Goal: Task Accomplishment & Management: Complete application form

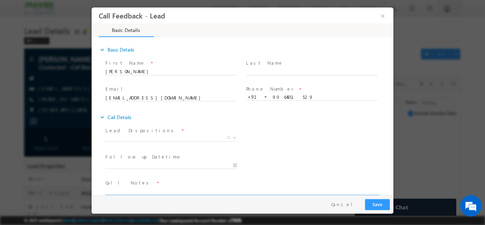
scroll to position [11, 0]
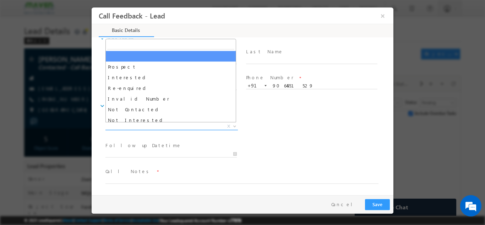
click at [145, 127] on span "X" at bounding box center [171, 125] width 132 height 7
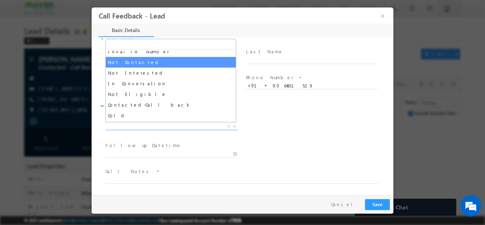
scroll to position [48, 0]
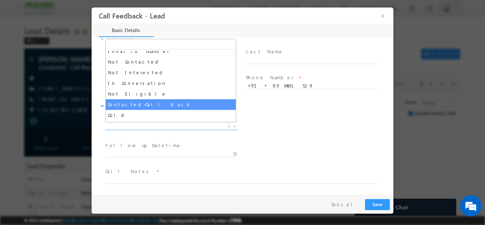
select select "Contacted-Call back"
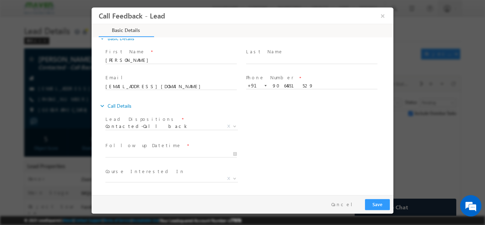
click at [300, 140] on div "Follow up Datetime * Program Type * Long Term Short Term X" at bounding box center [248, 153] width 289 height 26
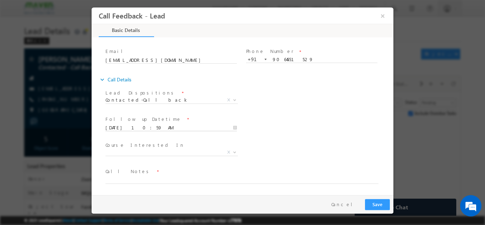
click at [116, 126] on input "26/09/2025 10:59 AM" at bounding box center [170, 127] width 131 height 7
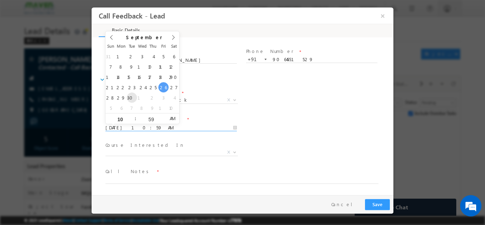
type input "30/09/2025 10:59 AM"
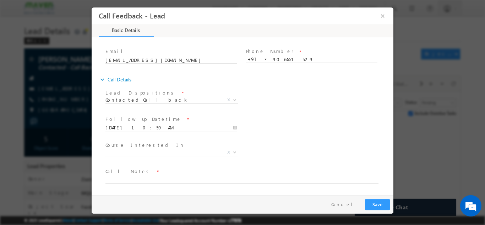
click at [286, 106] on div "Lead Dispositions * Prospect Interested Re-enquired Invalid Number Not Contacte…" at bounding box center [248, 100] width 289 height 26
click at [132, 153] on span "X" at bounding box center [171, 151] width 132 height 7
click at [327, 105] on div "Lead Dispositions * Prospect Interested Re-enquired Invalid Number Not Contacte…" at bounding box center [248, 100] width 289 height 26
click at [138, 180] on textarea at bounding box center [241, 179] width 273 height 8
click at [177, 180] on textarea "He is working in Kolkata Suggeste dhim for" at bounding box center [241, 179] width 273 height 8
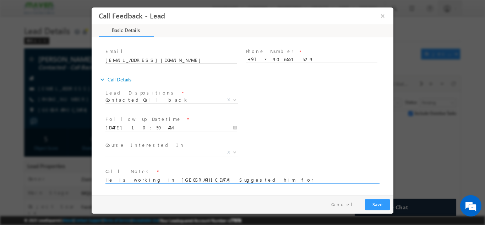
click at [224, 179] on textarea "He is working in Kolkata Suggested him for" at bounding box center [241, 179] width 273 height 8
type textarea "He is working in Kolkata Suggested him for IIT program but he said he is lookin…"
click at [171, 100] on span "Contacted-Call back" at bounding box center [162, 99] width 115 height 6
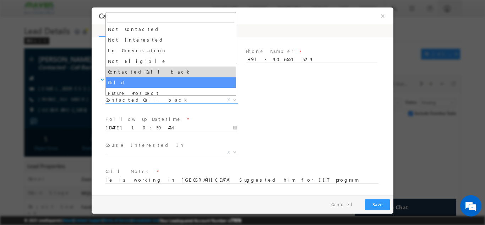
scroll to position [32, 0]
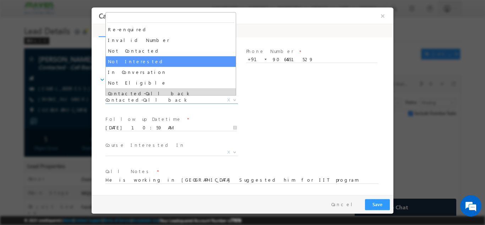
select select "Not Interested"
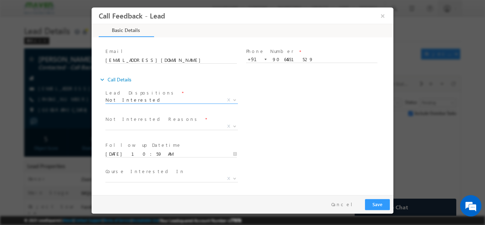
scroll to position [64, 0]
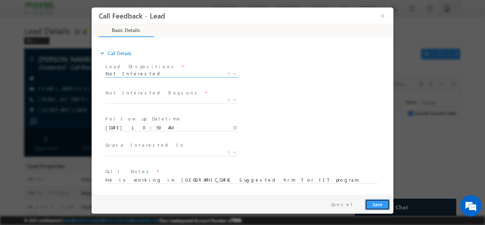
click at [384, 205] on button "Save" at bounding box center [377, 203] width 25 height 11
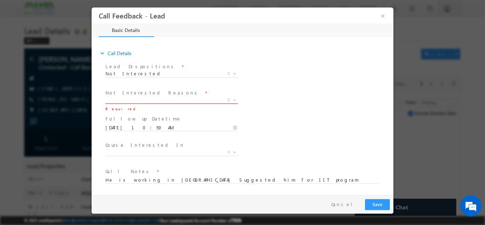
click at [165, 99] on span "X" at bounding box center [171, 99] width 132 height 7
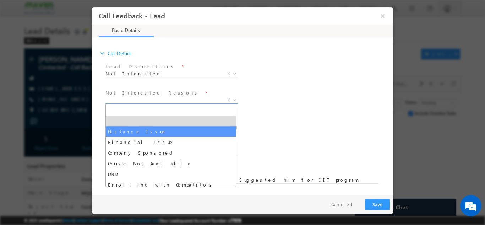
select select "Distance Issue"
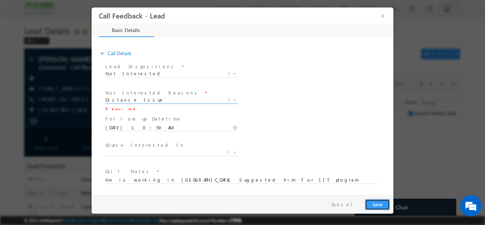
click at [373, 203] on button "Save" at bounding box center [377, 203] width 25 height 11
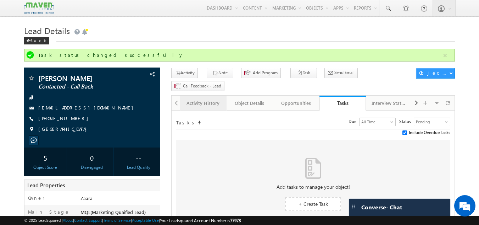
click at [200, 96] on link "Activity History" at bounding box center [203, 102] width 46 height 15
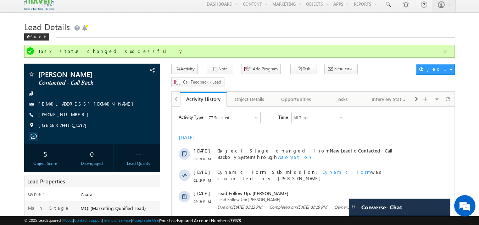
scroll to position [0, 0]
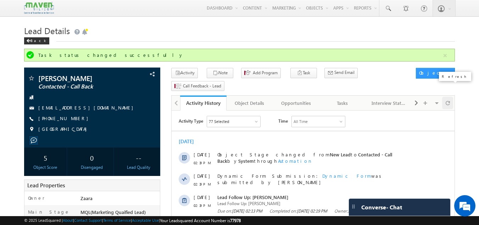
click at [447, 96] on span at bounding box center [448, 102] width 4 height 12
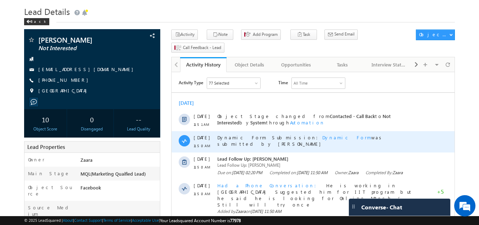
scroll to position [35, 0]
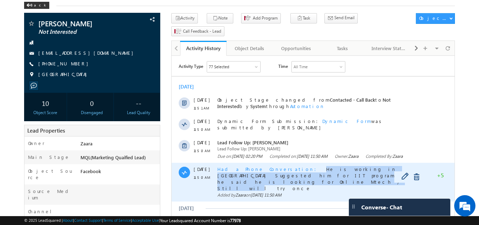
drag, startPoint x: 276, startPoint y: 175, endPoint x: 318, endPoint y: 182, distance: 43.0
click at [318, 182] on div "Had a Phone Conversation He is working in Kolkata Suggested him for IIT program…" at bounding box center [320, 178] width 207 height 25
copy span "He is working in Kolkata Suggested him for IIT program but he said he is lookin…"
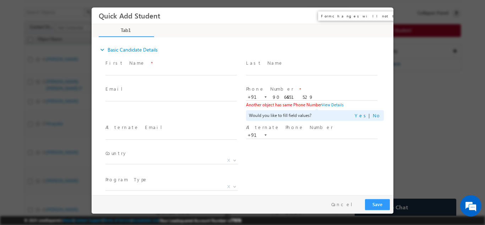
click at [384, 19] on button "×" at bounding box center [382, 15] width 12 height 13
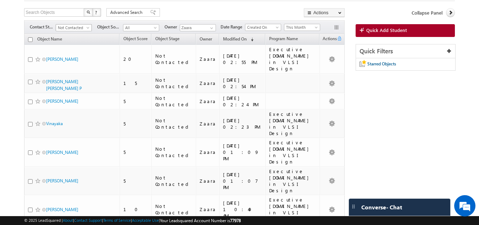
click at [72, 28] on span "Not Contacted" at bounding box center [73, 27] width 34 height 6
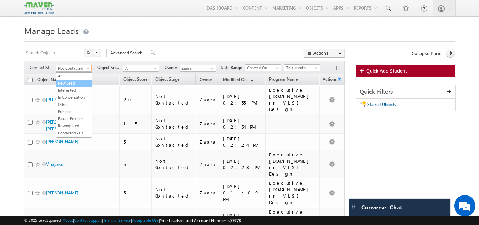
click at [60, 81] on link "New Lead" at bounding box center [74, 83] width 36 height 6
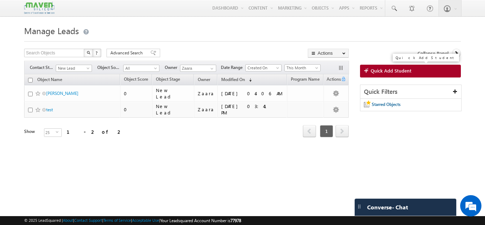
click at [375, 74] on link "Quick Add Student" at bounding box center [410, 71] width 101 height 13
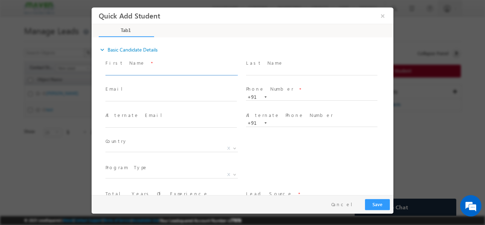
paste input "Srinivas nayak srinivasnayak07@gmail.com 8792134885"
click at [208, 71] on input "Srinivas nayak srinivasnayak07@gmail.com 8792134885" at bounding box center [170, 71] width 131 height 7
type input "Srinivas nayak srinivasnayak07@gmail.com"
click at [275, 94] on input "text" at bounding box center [311, 96] width 131 height 7
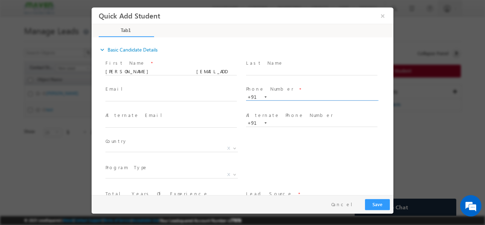
paste input "8792134885"
type input "8792134885"
click at [210, 65] on span "First Name *" at bounding box center [170, 63] width 131 height 8
drag, startPoint x: 136, startPoint y: 71, endPoint x: 197, endPoint y: 69, distance: 61.4
click at [197, 69] on input "Srinivas nayak srinivasnayak07@gmail.com" at bounding box center [170, 71] width 131 height 7
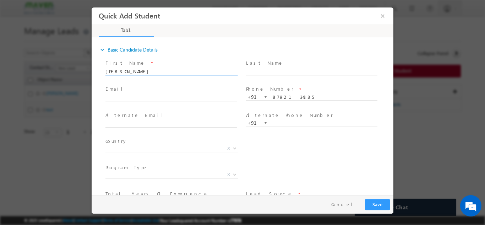
type input "Srinivas nayak"
click at [118, 99] on input "text" at bounding box center [170, 97] width 131 height 7
paste input "srinivasnayak07@gmail.com"
type input "srinivasnayak07@gmail.com"
click at [151, 70] on input "Srinivas nayak" at bounding box center [170, 71] width 131 height 7
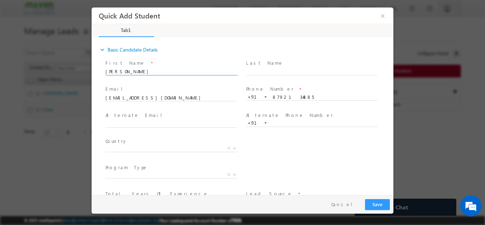
click at [124, 73] on input "Srinivas nayak" at bounding box center [170, 71] width 131 height 7
type input "Srinivas Nayak"
click at [120, 150] on span "X" at bounding box center [171, 147] width 132 height 7
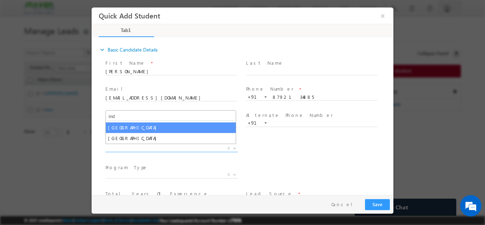
type input "ind"
select select "[GEOGRAPHIC_DATA]"
select select
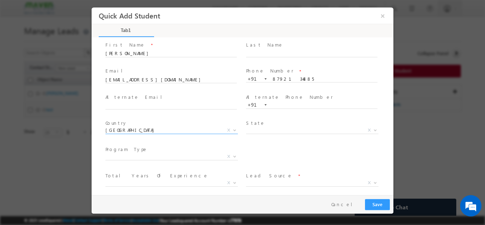
scroll to position [35, 0]
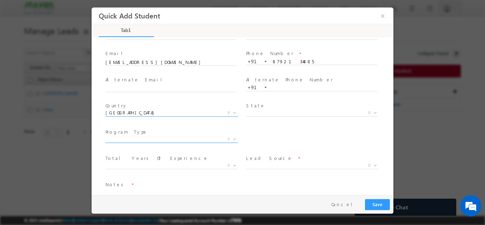
click at [122, 139] on span "X" at bounding box center [171, 138] width 132 height 7
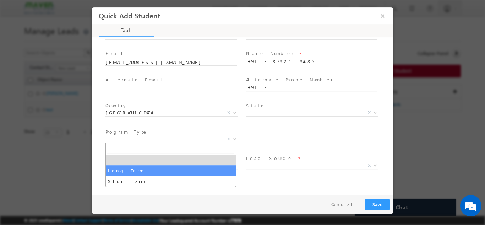
select select "Long Term"
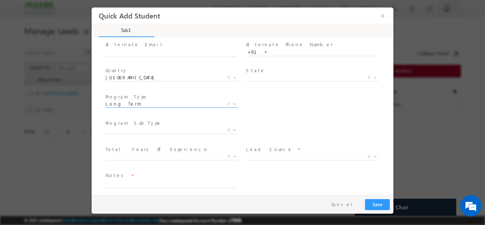
scroll to position [75, 0]
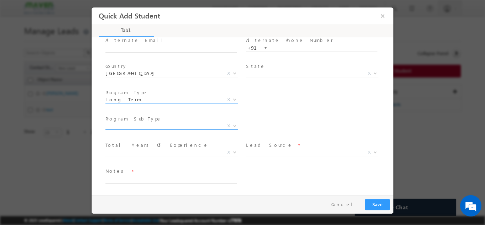
click at [123, 127] on span "X" at bounding box center [171, 125] width 132 height 7
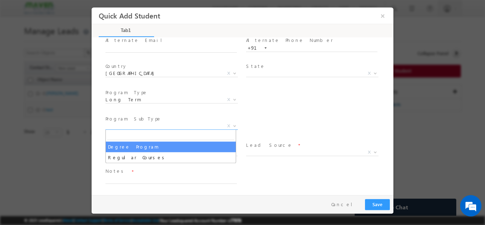
select select "Degree Program"
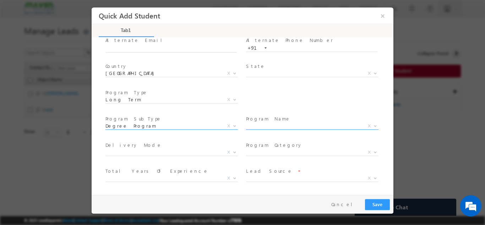
click at [291, 128] on span "X" at bounding box center [312, 125] width 132 height 7
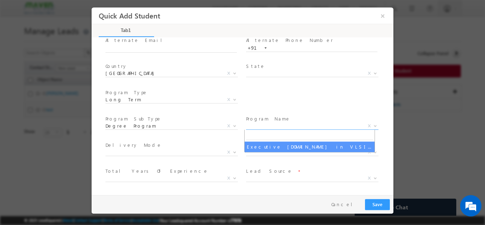
select select "Executive M.Tech in VLSI Design"
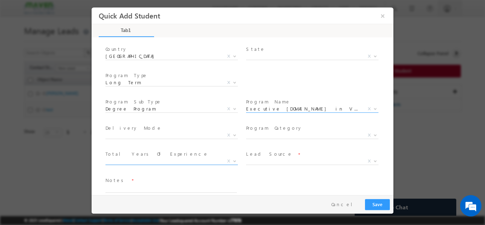
scroll to position [101, 0]
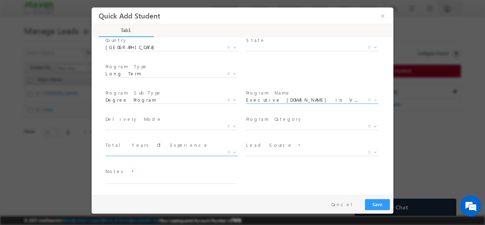
click at [126, 153] on span "X" at bounding box center [171, 151] width 132 height 7
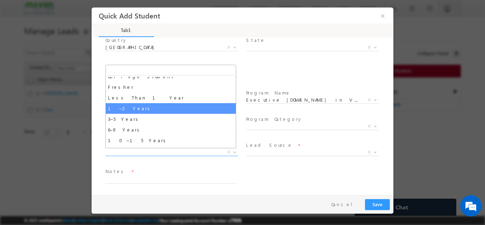
scroll to position [25, 0]
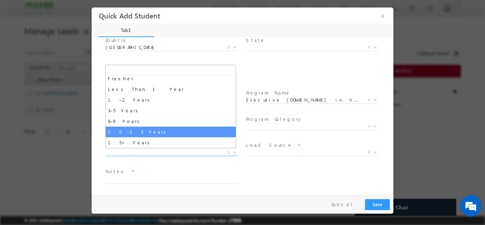
select select "10–15 Years"
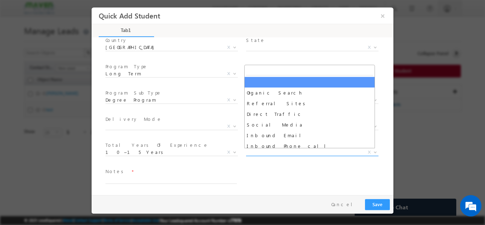
click at [258, 153] on span "X" at bounding box center [312, 151] width 132 height 7
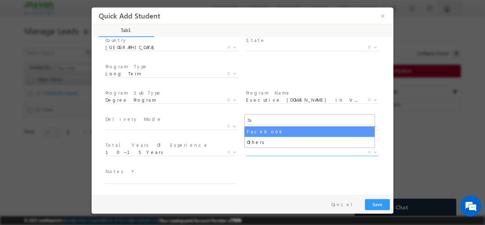
type input "fa"
select select "Facebook"
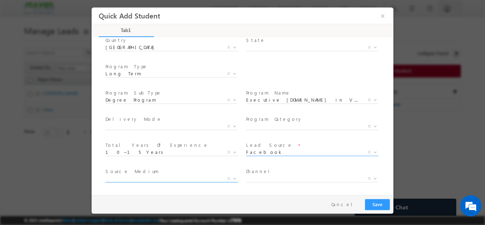
click at [160, 180] on span "X" at bounding box center [171, 178] width 132 height 7
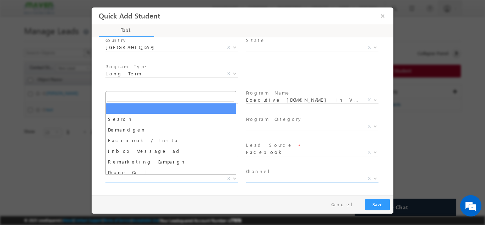
click at [294, 182] on span "X" at bounding box center [312, 179] width 132 height 7
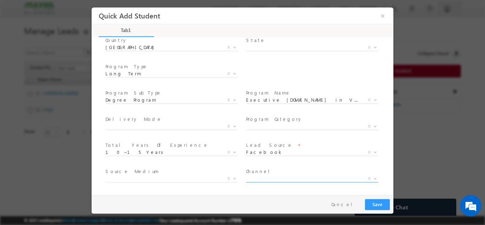
scroll to position [127, 0]
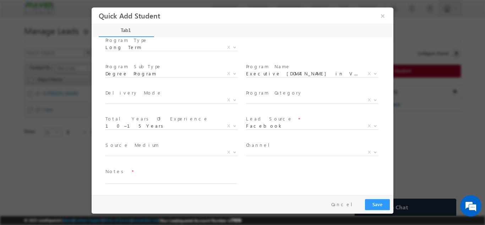
click at [163, 182] on span at bounding box center [174, 180] width 138 height 8
click at [158, 178] on textarea at bounding box center [170, 179] width 131 height 8
type textarea "Lead added from sheet"
click at [376, 205] on button "Save" at bounding box center [377, 203] width 25 height 11
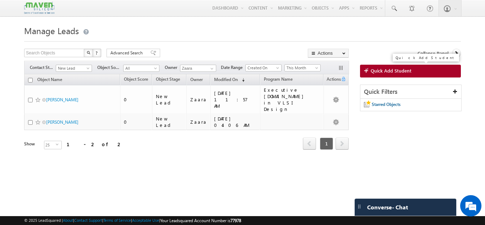
click at [391, 71] on span "Quick Add Student" at bounding box center [390, 70] width 41 height 6
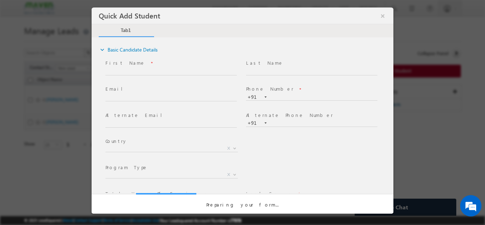
scroll to position [0, 0]
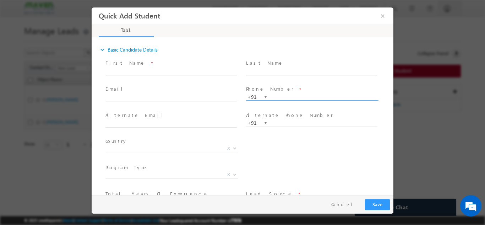
click at [307, 94] on input "text" at bounding box center [311, 96] width 131 height 7
type input "6302739050"
click at [264, 78] on span at bounding box center [311, 79] width 131 height 8
click at [138, 68] on input "text" at bounding box center [170, 71] width 131 height 7
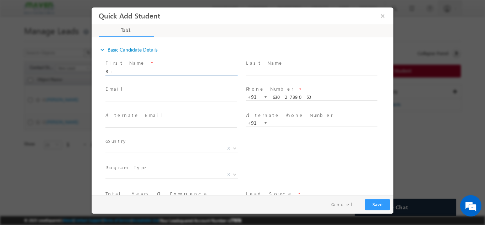
type input "R"
type input "Hrishikesh"
click at [149, 99] on input "text" at bounding box center [170, 97] width 131 height 7
click at [125, 99] on input "hrishikeshjoshi" at bounding box center [170, 97] width 131 height 7
click at [148, 95] on input "hrishikeshjoshi" at bounding box center [170, 97] width 131 height 7
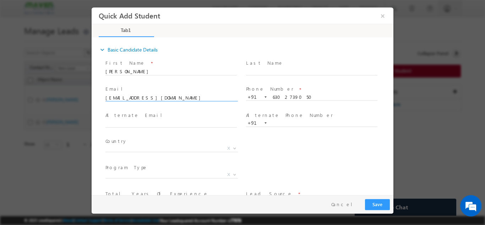
type input "hrishikeshjoshivuddawar@gmail.com"
click at [194, 89] on span "Email *" at bounding box center [170, 89] width 131 height 8
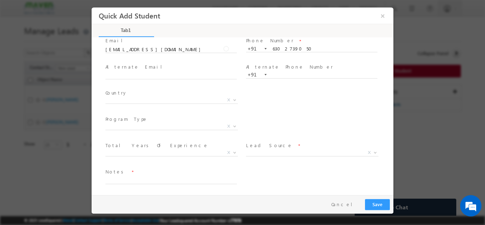
scroll to position [49, 0]
click at [136, 103] on span "X" at bounding box center [171, 100] width 132 height 7
click at [135, 102] on span "X" at bounding box center [171, 99] width 132 height 7
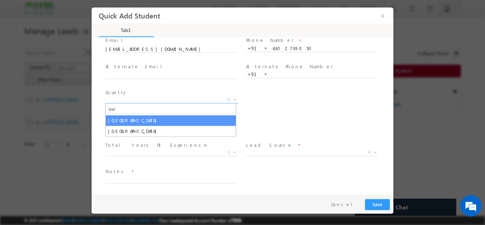
type input "ind"
select select "India"
select select
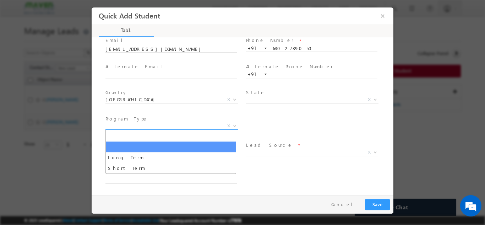
click at [147, 128] on span "X" at bounding box center [171, 125] width 132 height 7
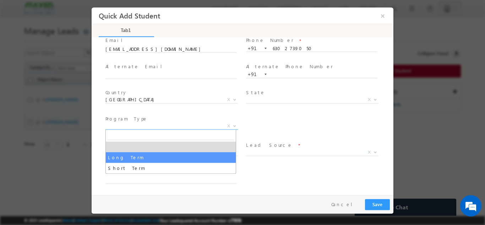
select select "Long Term"
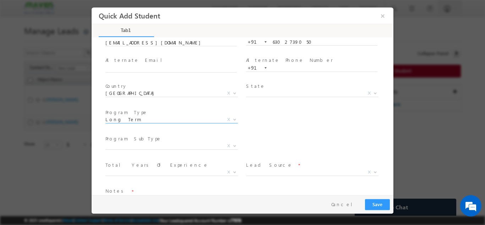
scroll to position [75, 0]
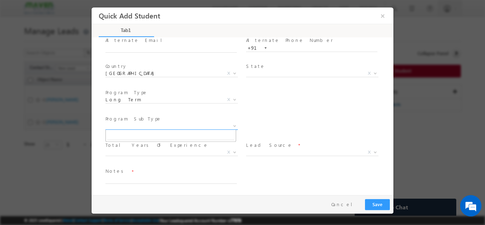
click at [138, 124] on span "X" at bounding box center [171, 125] width 132 height 7
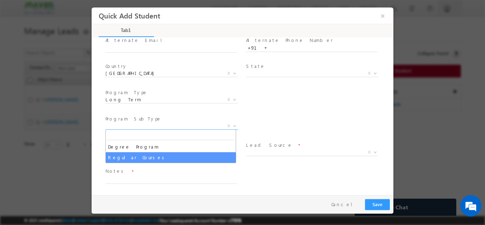
select select "Regular Courses"
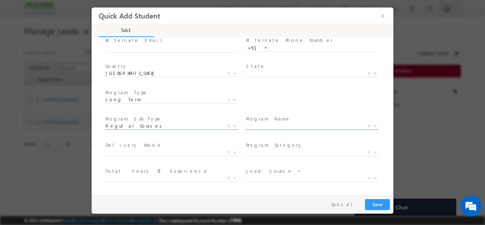
click at [260, 126] on span "X" at bounding box center [312, 125] width 132 height 7
click at [260, 91] on div "City * X Others x Program Type * Long Term Short Term Long Term X" at bounding box center [248, 100] width 289 height 26
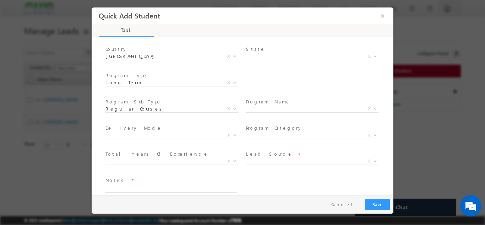
scroll to position [101, 0]
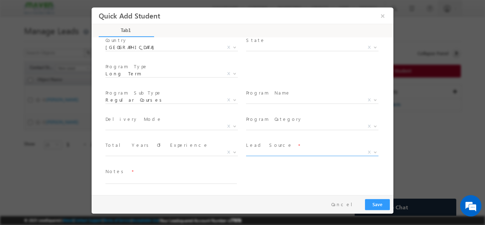
click at [259, 151] on span "X" at bounding box center [312, 151] width 132 height 7
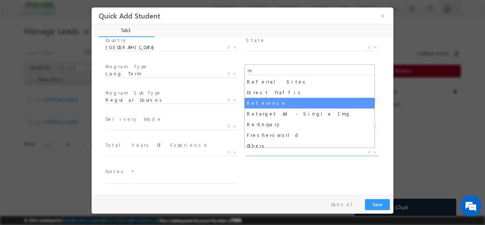
type input "re"
select select "Reference"
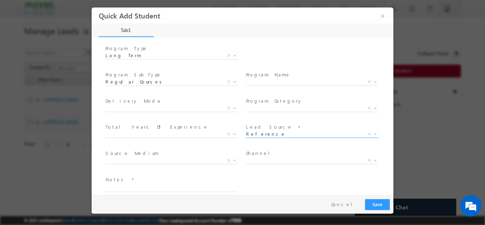
scroll to position [127, 0]
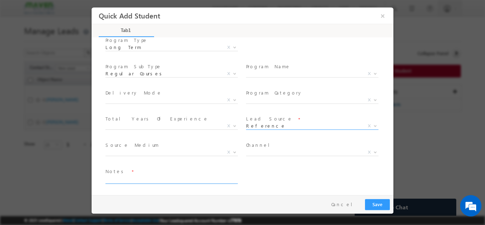
click at [148, 177] on textarea at bounding box center [170, 179] width 131 height 8
type textarea "Reference"
click at [377, 204] on button "Save" at bounding box center [377, 203] width 25 height 11
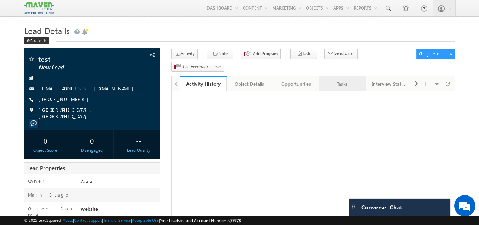
click at [351, 79] on div "Tasks" at bounding box center [342, 83] width 34 height 9
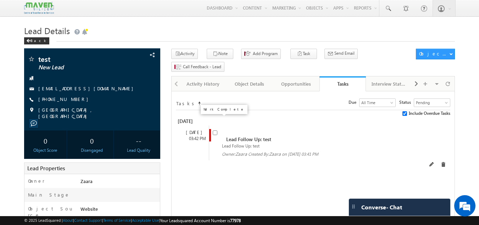
click at [214, 130] on input "checkbox" at bounding box center [215, 132] width 5 height 5
checkbox input "false"
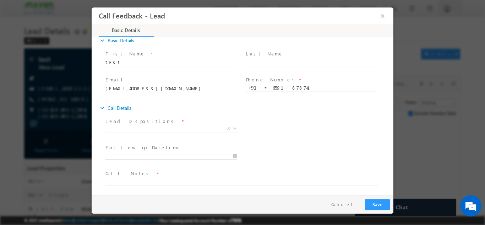
scroll to position [11, 0]
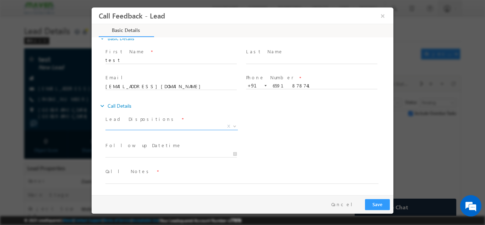
click at [141, 123] on span "X" at bounding box center [171, 125] width 132 height 7
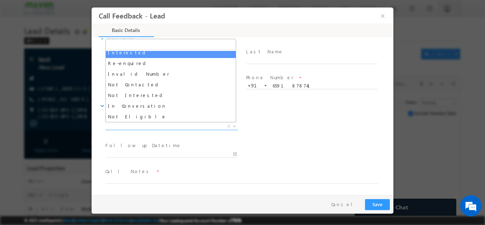
scroll to position [35, 0]
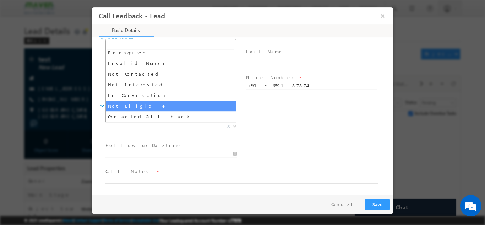
select select "Not Eligible"
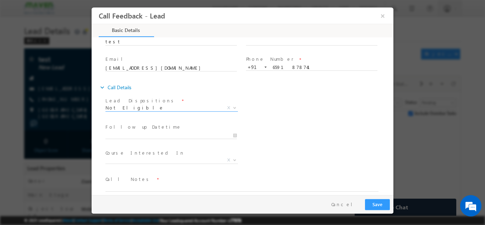
scroll to position [38, 0]
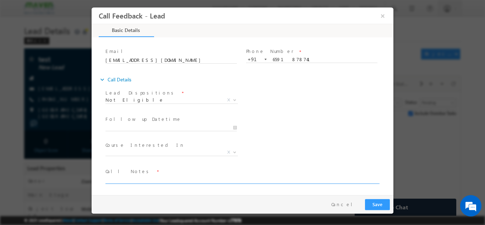
click at [149, 178] on textarea at bounding box center [241, 179] width 273 height 8
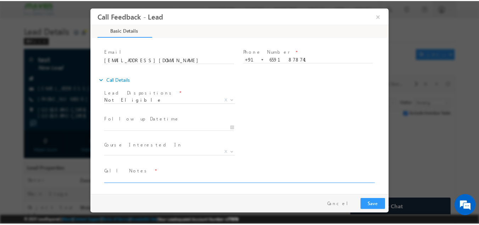
scroll to position [0, 0]
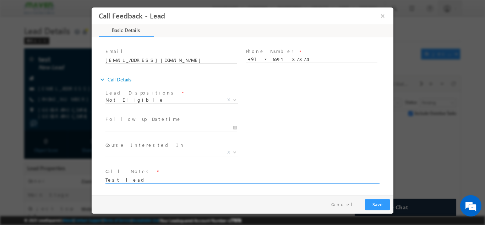
type textarea "Test lead"
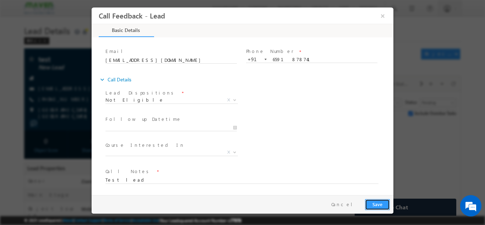
click at [382, 205] on button "Save" at bounding box center [377, 203] width 25 height 11
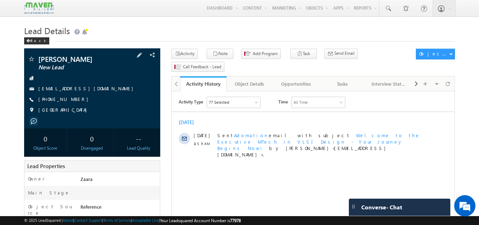
click at [113, 91] on div "hrishikeshjoshivuddawar@gmail.com" at bounding box center [92, 88] width 129 height 7
copy div "hrishikeshjoshivuddawar@gmail.com"
drag, startPoint x: 72, startPoint y: 59, endPoint x: 35, endPoint y: 59, distance: 36.9
click at [35, 59] on div "Hrishikesh New Lead" at bounding box center [92, 58] width 129 height 7
copy div "Hrishikesh"
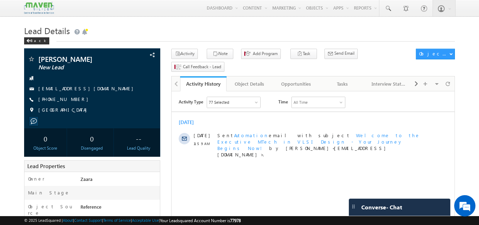
click at [180, 34] on h1 "Lead Details" at bounding box center [239, 30] width 431 height 14
click at [349, 79] on div "Tasks" at bounding box center [342, 83] width 34 height 9
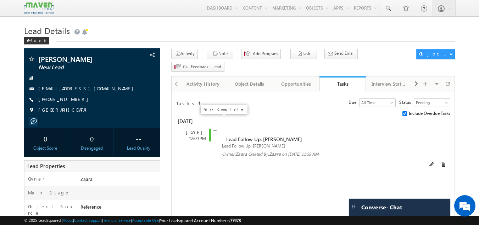
click at [213, 130] on input "checkbox" at bounding box center [215, 132] width 5 height 5
checkbox input "false"
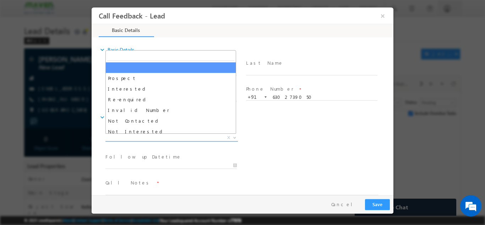
click at [121, 137] on span "X" at bounding box center [171, 137] width 132 height 7
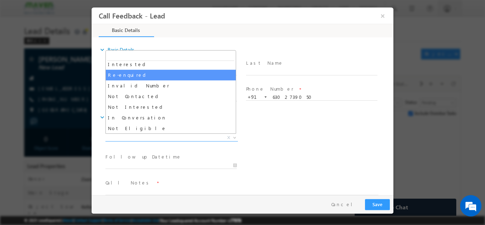
scroll to position [35, 0]
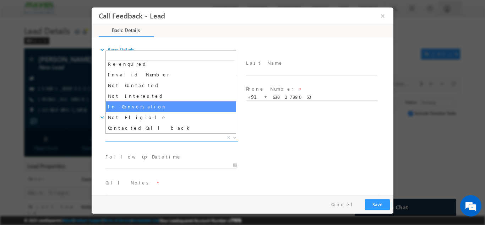
select select "In Conversation"
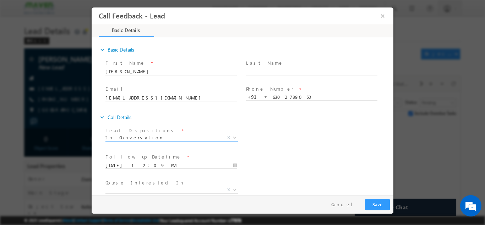
click at [141, 162] on input "26/09/2025 12:09 PM" at bounding box center [170, 164] width 131 height 7
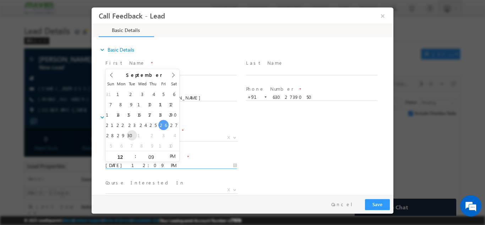
type input "30/09/2025 12:09 PM"
click at [259, 148] on div "Lead Dispositions * Prospect Interested Re-enquired Invalid Number Not Contacte…" at bounding box center [248, 138] width 289 height 26
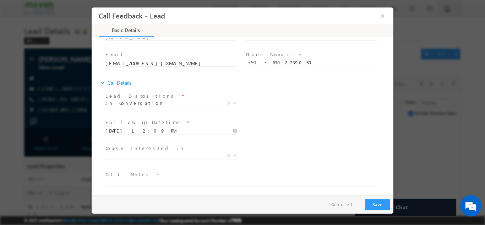
scroll to position [38, 0]
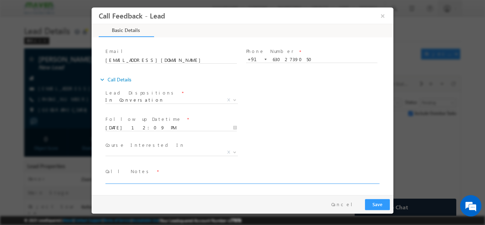
click at [126, 181] on textarea at bounding box center [241, 179] width 273 height 8
drag, startPoint x: 129, startPoint y: 180, endPoint x: 125, endPoint y: 187, distance: 8.0
click at [129, 180] on textarea "He is lookin for" at bounding box center [241, 179] width 273 height 8
click at [150, 180] on textarea "He is looking for" at bounding box center [241, 179] width 273 height 8
paste textarea "Post Graduate Certification in VLSI SoC Design and Verification"
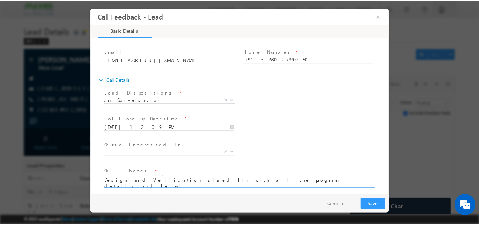
scroll to position [1, 0]
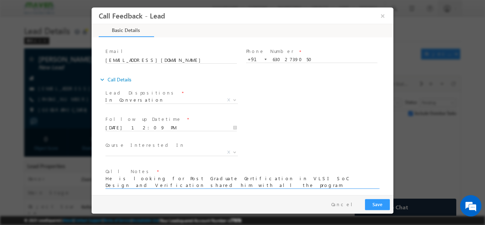
type textarea "He is looking for Post Graduate Certification in VLSI SoC Design and Verificati…"
click at [381, 206] on button "Save" at bounding box center [377, 203] width 25 height 11
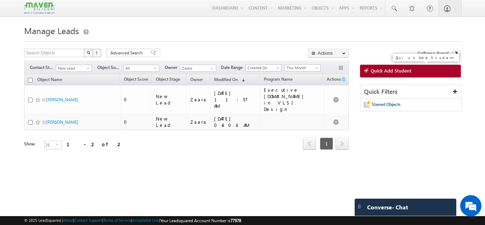
click at [379, 73] on span "Quick Add Student" at bounding box center [390, 70] width 41 height 6
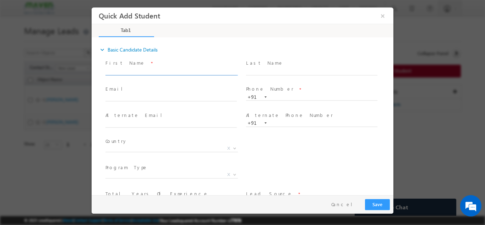
click at [155, 69] on input "text" at bounding box center [170, 71] width 131 height 7
paste input "pravinsharma pravinsharma0091@gmail.com 9003566811"
drag, startPoint x: 131, startPoint y: 70, endPoint x: 193, endPoint y: 68, distance: 62.8
click at [193, 68] on input "pravinsharma pravinsharma0091@gmail.com 9003566811" at bounding box center [170, 71] width 131 height 7
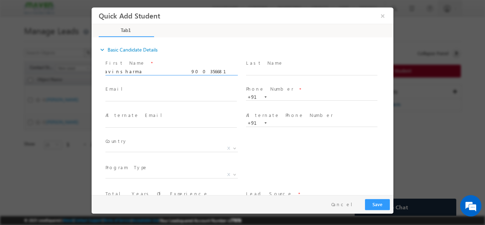
scroll to position [0, 0]
type input "pravinsharma 9003566811"
click at [117, 96] on input "text" at bounding box center [170, 97] width 131 height 7
paste input "pravinsharma0091@gmail.com"
type input "pravinsharma0091@gmail.com"
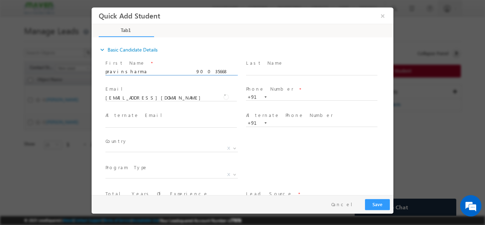
click at [155, 68] on input "pravinsharma 9003566811" at bounding box center [170, 71] width 131 height 7
type input "pravinsharma"
click at [298, 99] on input "text" at bounding box center [311, 96] width 131 height 7
paste input "9003566811"
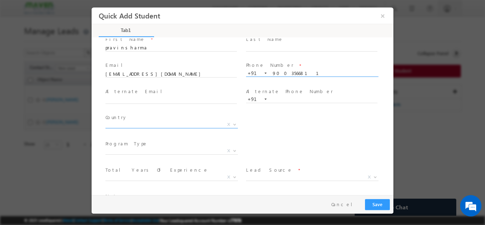
scroll to position [35, 0]
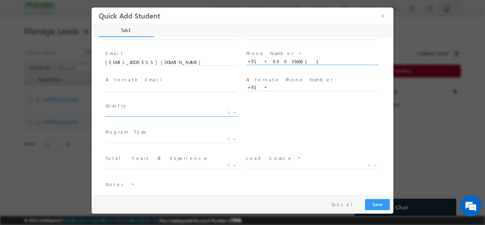
type input "9003566811"
click at [131, 112] on span "X" at bounding box center [171, 112] width 132 height 7
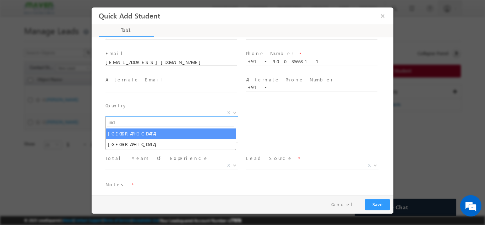
type input "ind"
select select "India"
select select
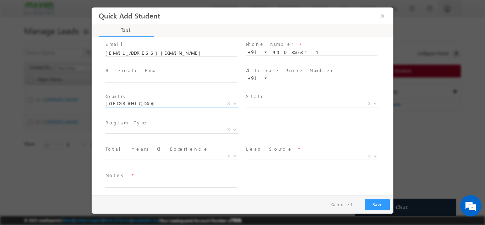
scroll to position [49, 0]
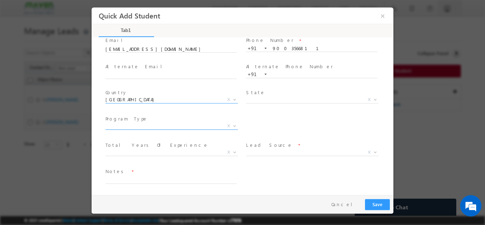
click at [155, 123] on span "X" at bounding box center [171, 125] width 132 height 7
select select "Long Term"
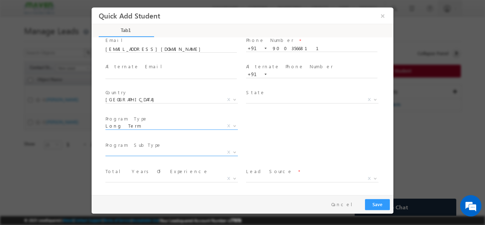
click at [144, 151] on span "X" at bounding box center [171, 151] width 132 height 7
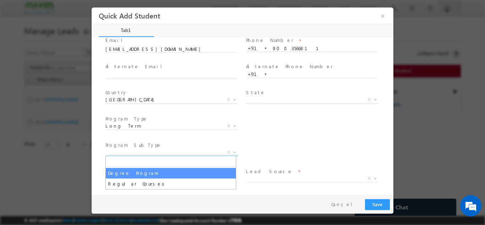
select select "Degree Program"
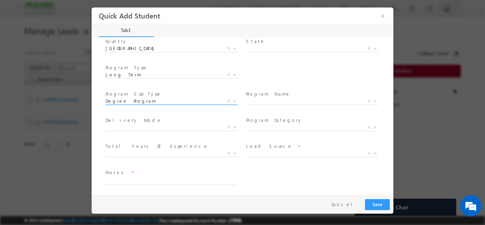
scroll to position [101, 0]
drag, startPoint x: 253, startPoint y: 100, endPoint x: 260, endPoint y: 103, distance: 7.5
click at [254, 100] on span "X" at bounding box center [312, 99] width 132 height 7
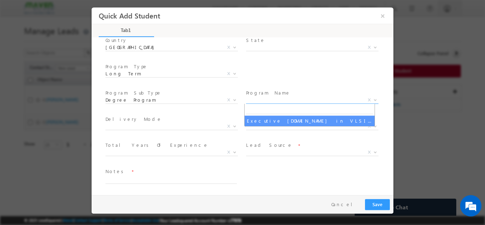
select select "Executive [DOMAIN_NAME] in VLSI Design"
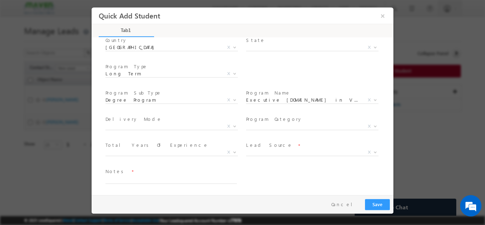
click at [129, 129] on span "X" at bounding box center [174, 127] width 138 height 9
click at [153, 157] on span at bounding box center [170, 160] width 131 height 8
click at [153, 153] on span "X" at bounding box center [171, 151] width 132 height 7
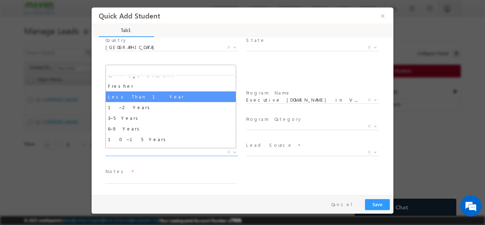
scroll to position [25, 0]
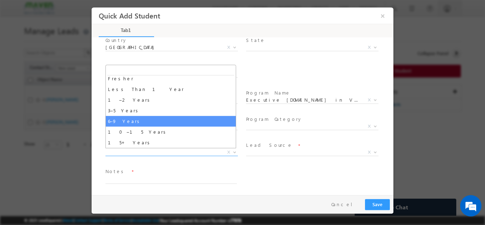
select select "6–9 Years"
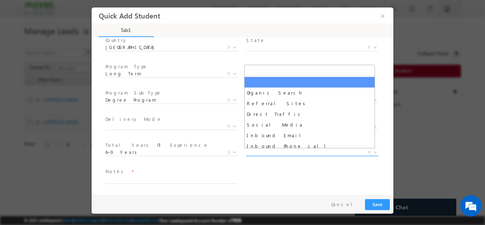
click at [282, 153] on span "X" at bounding box center [312, 151] width 132 height 7
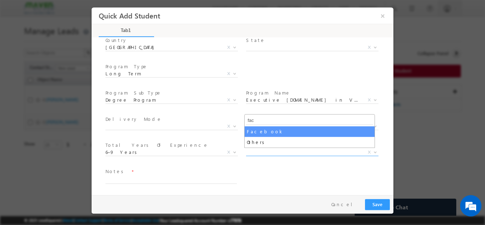
type input "fac"
select select "Facebook"
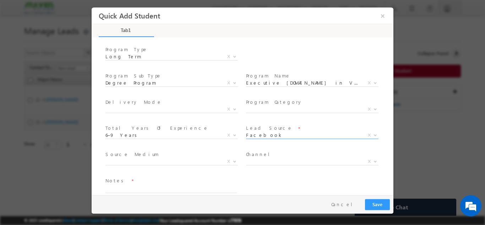
scroll to position [127, 0]
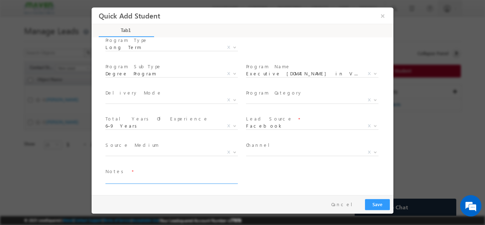
click at [194, 179] on textarea at bounding box center [170, 179] width 131 height 8
type textarea "Lead added from Sheet"
click at [384, 202] on button "Save" at bounding box center [377, 203] width 25 height 11
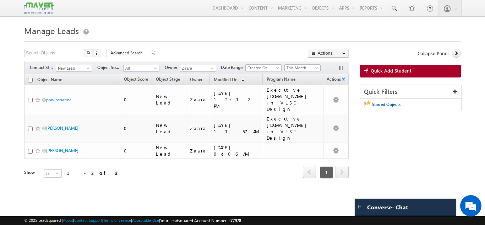
click at [413, 72] on link "Quick Add Student" at bounding box center [410, 71] width 101 height 13
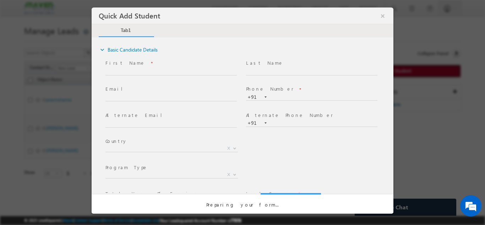
scroll to position [0, 0]
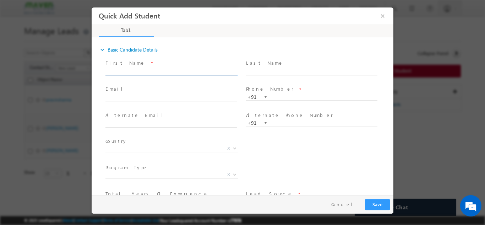
click at [123, 70] on input "text" at bounding box center [170, 71] width 131 height 7
drag, startPoint x: 131, startPoint y: 70, endPoint x: 194, endPoint y: 70, distance: 63.5
click at [194, 70] on input "Yash Gundewar yashgundewar143@gmail.com 9503269577" at bounding box center [170, 71] width 131 height 7
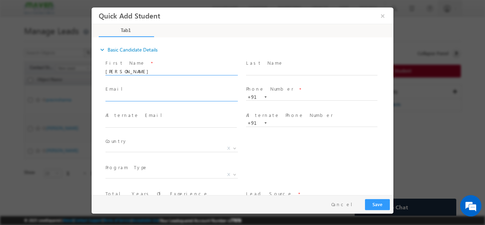
type input "Yash Gundewar 9503269577"
click at [134, 95] on input "text" at bounding box center [170, 97] width 131 height 7
paste input "yashgundewar143@gmail.com"
type input "yashgundewar143@gmail.com"
click at [159, 73] on input "Yash Gundewar 9503269577" at bounding box center [170, 71] width 131 height 7
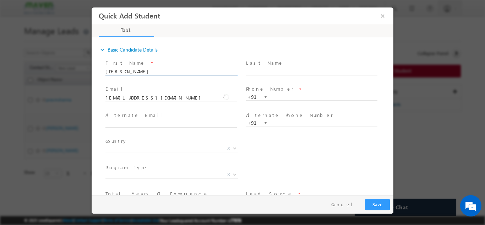
click at [159, 73] on input "Yash Gundewar 9503269577" at bounding box center [170, 71] width 131 height 7
type input "[PERSON_NAME]"
click at [281, 95] on input "text" at bounding box center [311, 96] width 131 height 7
paste input "9503269577"
type input "9503269577"
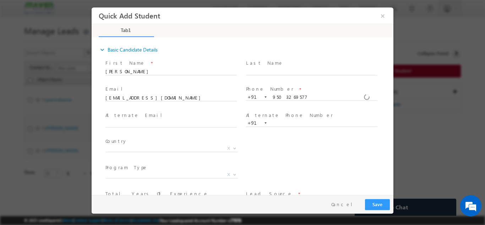
click at [235, 65] on div "First Name * Yash Gundewar" at bounding box center [174, 67] width 138 height 16
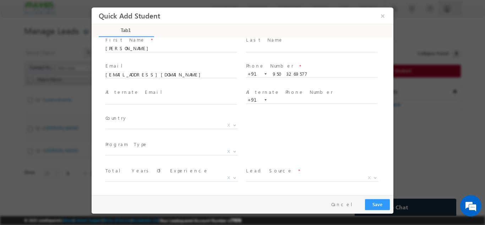
scroll to position [35, 0]
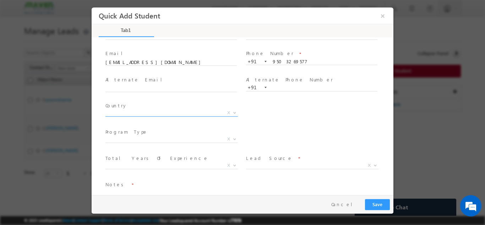
click at [124, 112] on span "X" at bounding box center [171, 112] width 132 height 7
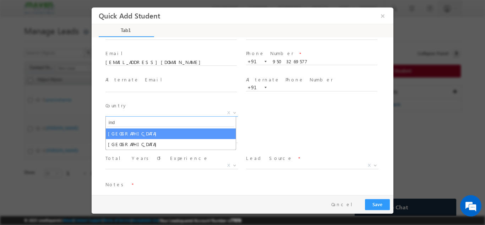
type input "ind"
select select "India"
select select
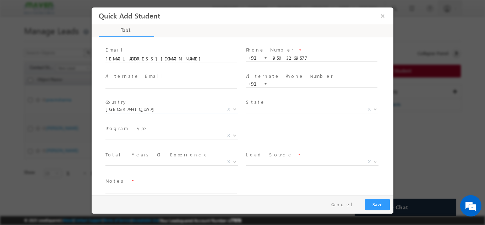
scroll to position [49, 0]
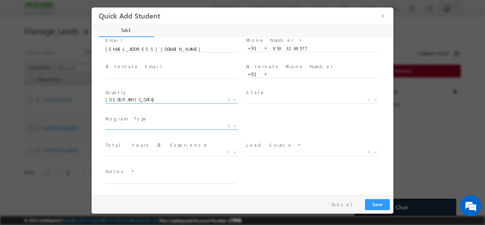
click at [165, 125] on span "X" at bounding box center [171, 125] width 132 height 7
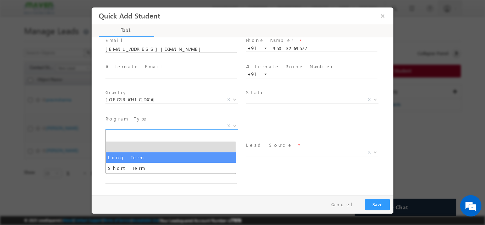
select select "Long Term"
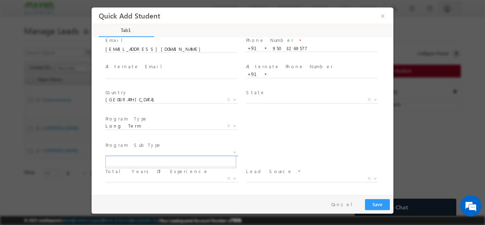
click at [165, 154] on span "X" at bounding box center [171, 151] width 132 height 7
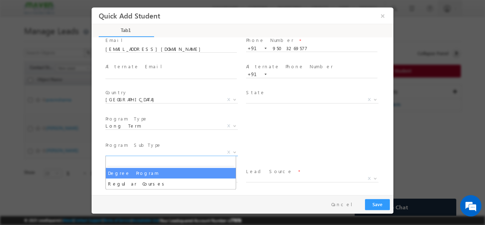
select select "Degree Program"
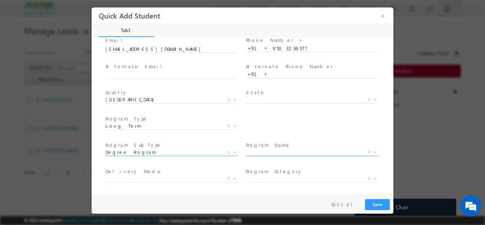
click at [253, 148] on span "X" at bounding box center [312, 151] width 132 height 7
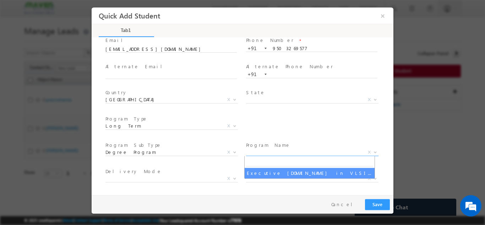
select select "Executive [DOMAIN_NAME] in VLSI Design"
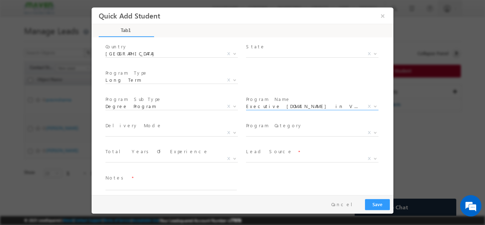
scroll to position [101, 0]
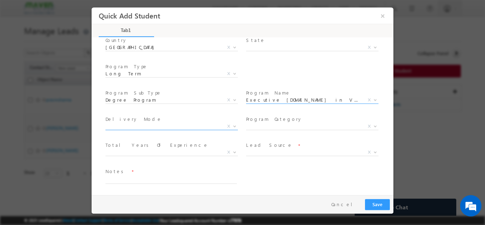
click at [156, 127] on span "X" at bounding box center [171, 125] width 132 height 7
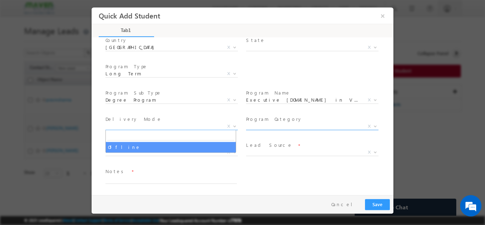
click at [282, 126] on span "X" at bounding box center [312, 125] width 132 height 7
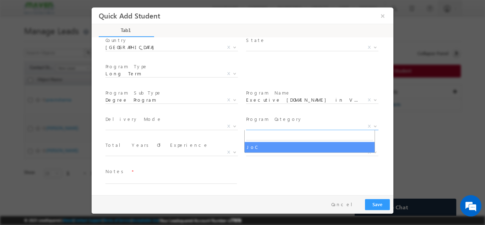
click at [246, 172] on div "Notes *" at bounding box center [248, 179] width 289 height 26
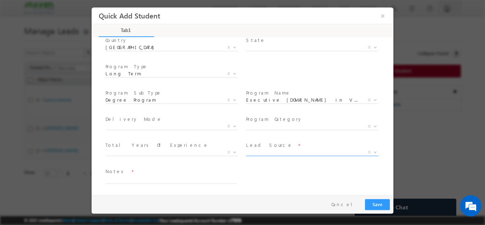
click at [255, 151] on span "X" at bounding box center [312, 151] width 132 height 7
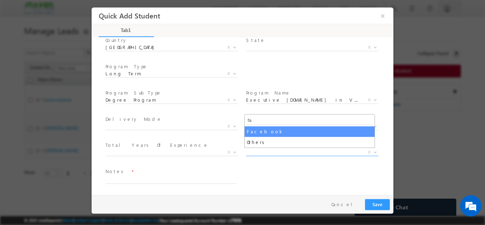
type input "fa"
select select "Facebook"
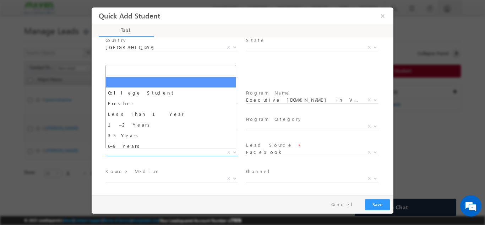
click at [160, 151] on span "X" at bounding box center [171, 151] width 132 height 7
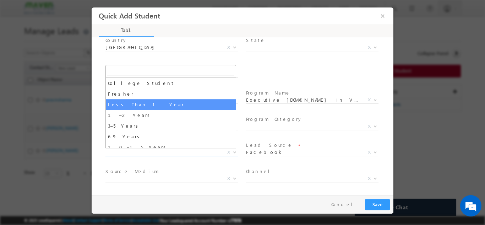
scroll to position [25, 0]
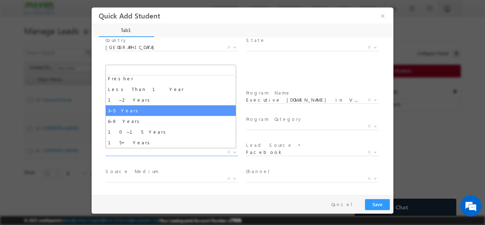
select select "3–5 Years"
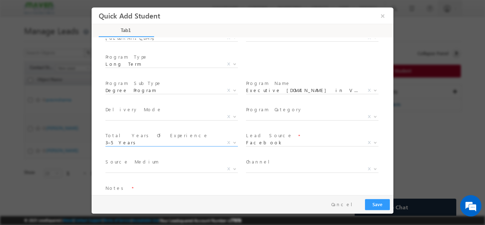
scroll to position [127, 0]
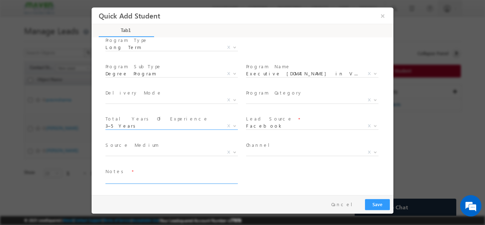
click at [185, 178] on textarea at bounding box center [170, 179] width 131 height 8
type textarea "Lead added from sheet"
click at [376, 205] on button "Save" at bounding box center [377, 203] width 25 height 11
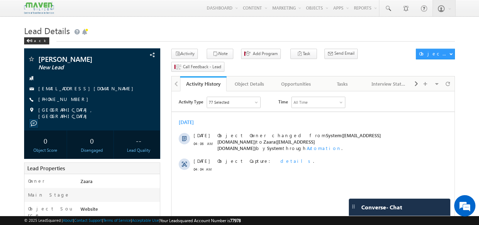
click at [158, 29] on h1 "Lead Details" at bounding box center [239, 30] width 431 height 14
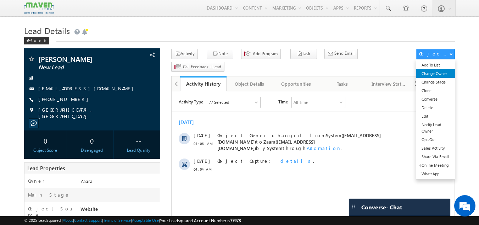
click at [442, 75] on link "Change Owner" at bounding box center [436, 73] width 39 height 9
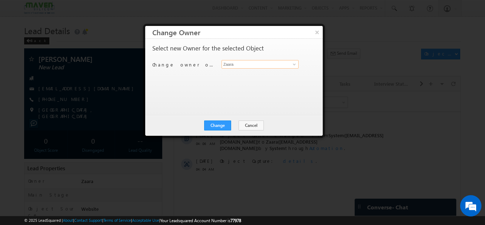
click at [235, 65] on input "Zaara" at bounding box center [259, 64] width 77 height 9
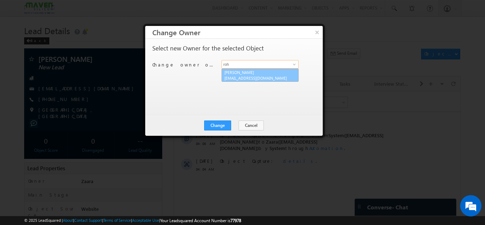
click at [261, 75] on span "[EMAIL_ADDRESS][DOMAIN_NAME]" at bounding box center [256, 77] width 64 height 5
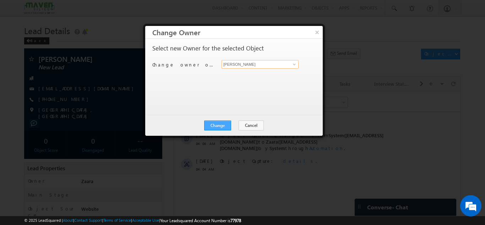
type input "[PERSON_NAME]"
click at [214, 125] on button "Change" at bounding box center [217, 125] width 27 height 10
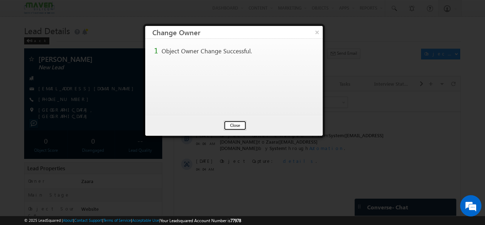
click at [241, 125] on button "Close" at bounding box center [235, 125] width 23 height 10
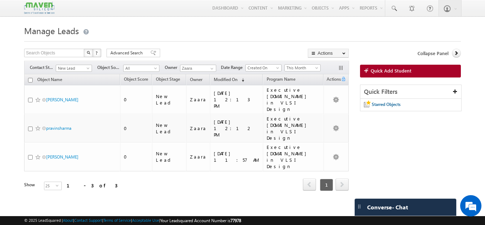
click at [190, 35] on h1 "Manage Leads" at bounding box center [242, 30] width 436 height 14
click at [112, 169] on div "Tags × Select at-least one object to tag... × Close Object Name Object Score Ob…" at bounding box center [186, 142] width 324 height 136
click at [113, 166] on div "Tags × Select at-least one object to tag... × Close Object Name Object Score Ob…" at bounding box center [186, 142] width 324 height 136
